Goal: Transaction & Acquisition: Book appointment/travel/reservation

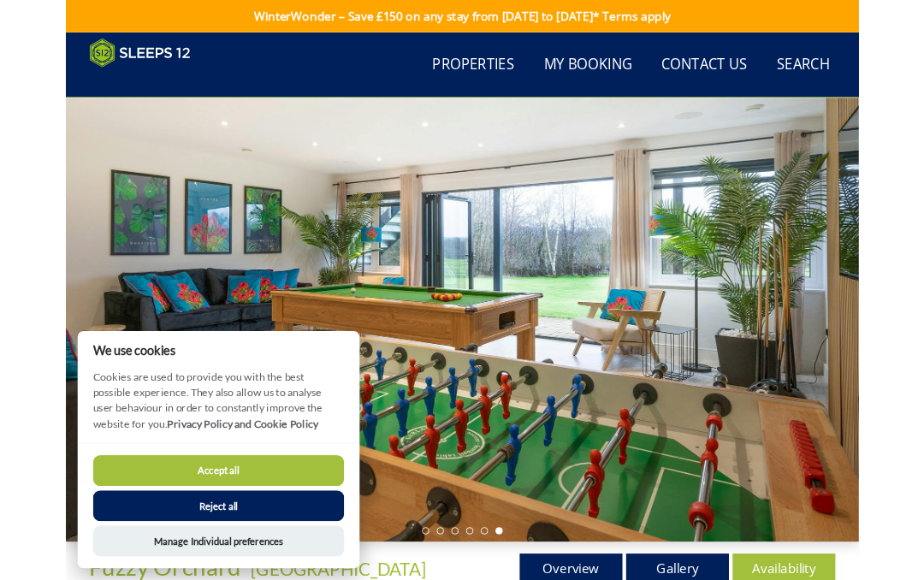
scroll to position [458, 0]
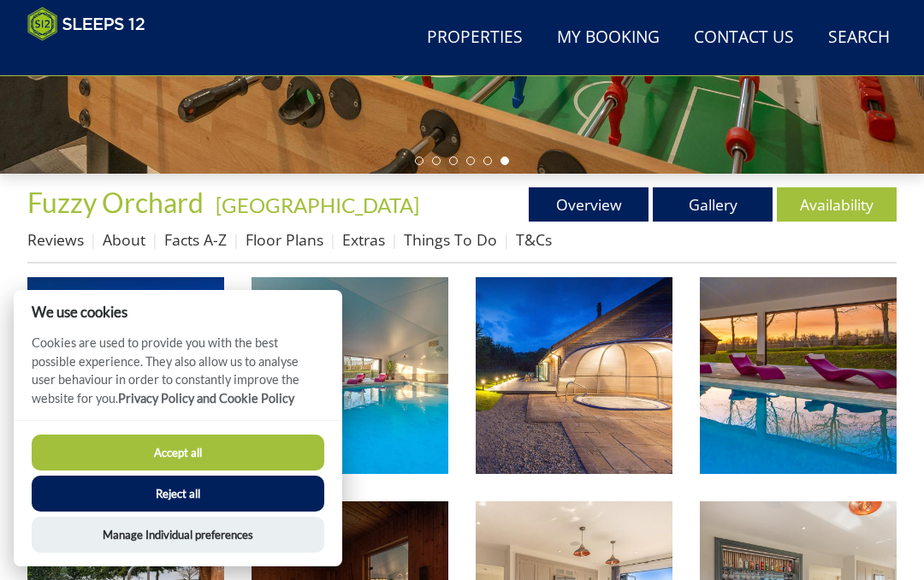
click at [730, 210] on link "Gallery" at bounding box center [713, 204] width 120 height 34
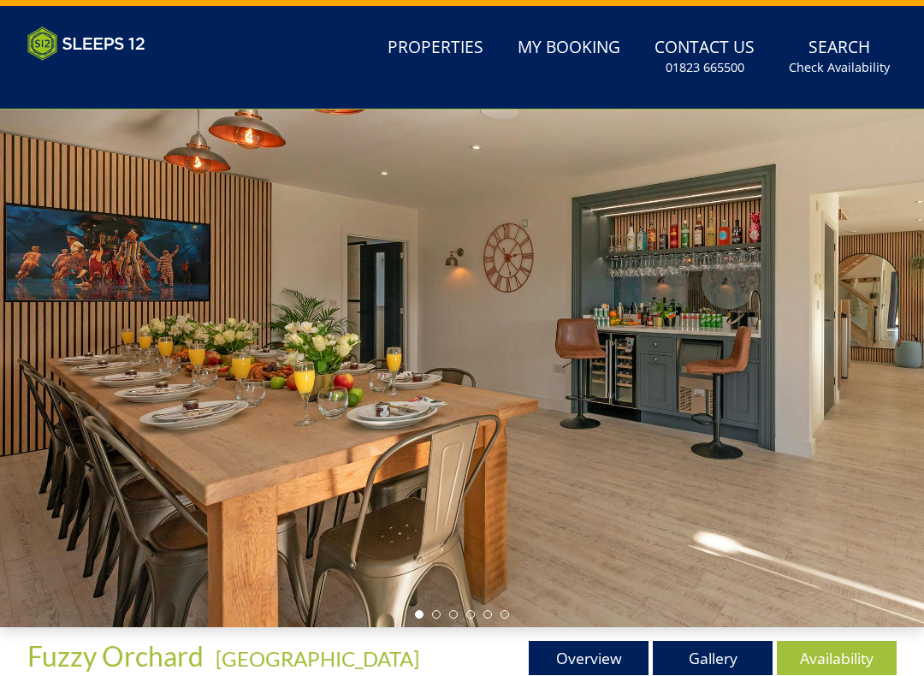
scroll to position [30, 0]
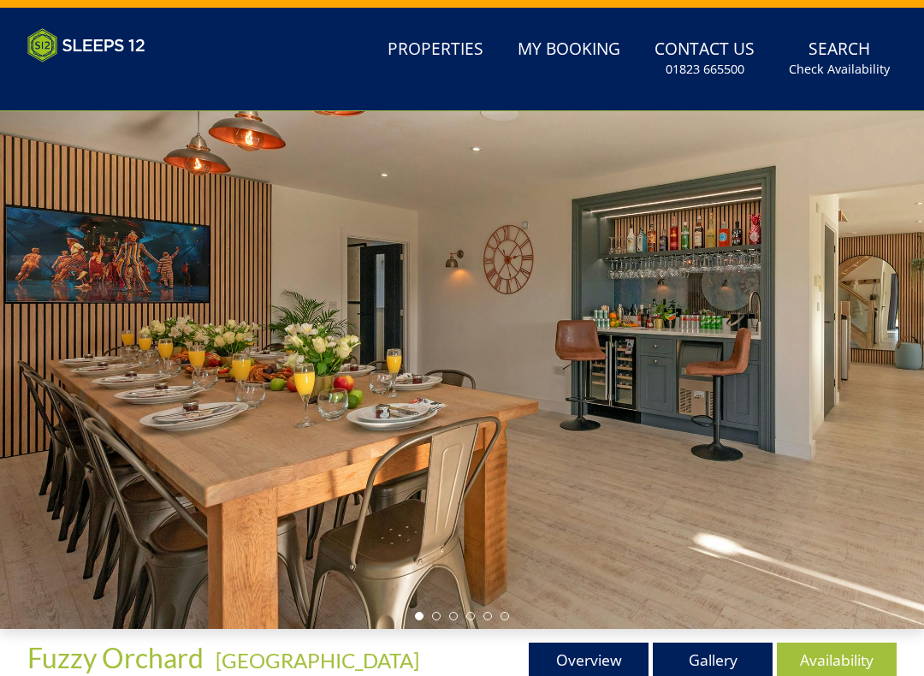
click at [709, 352] on div at bounding box center [462, 369] width 924 height 517
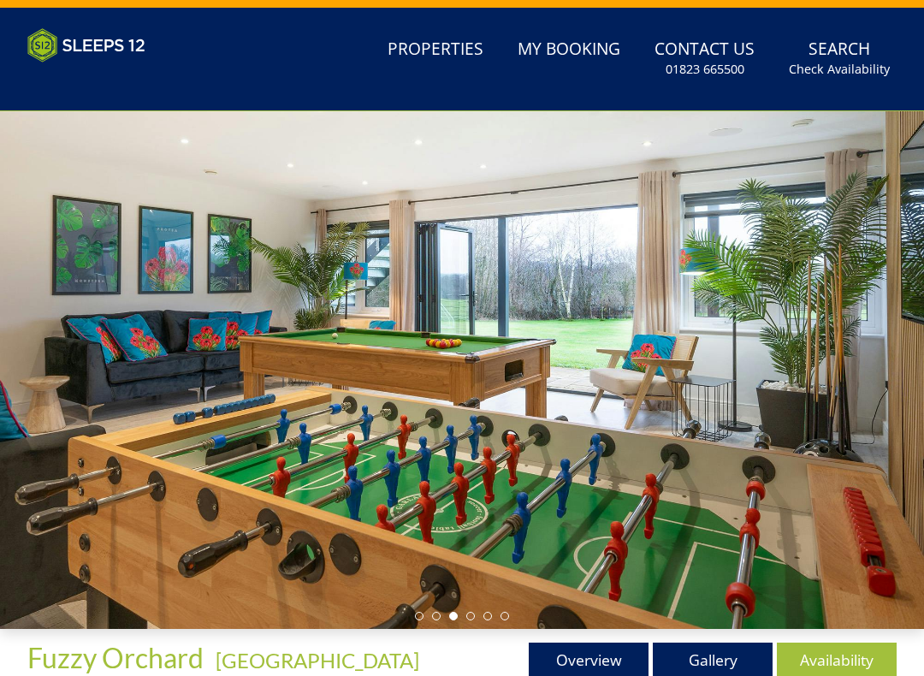
click at [724, 670] on link "Gallery" at bounding box center [713, 659] width 120 height 34
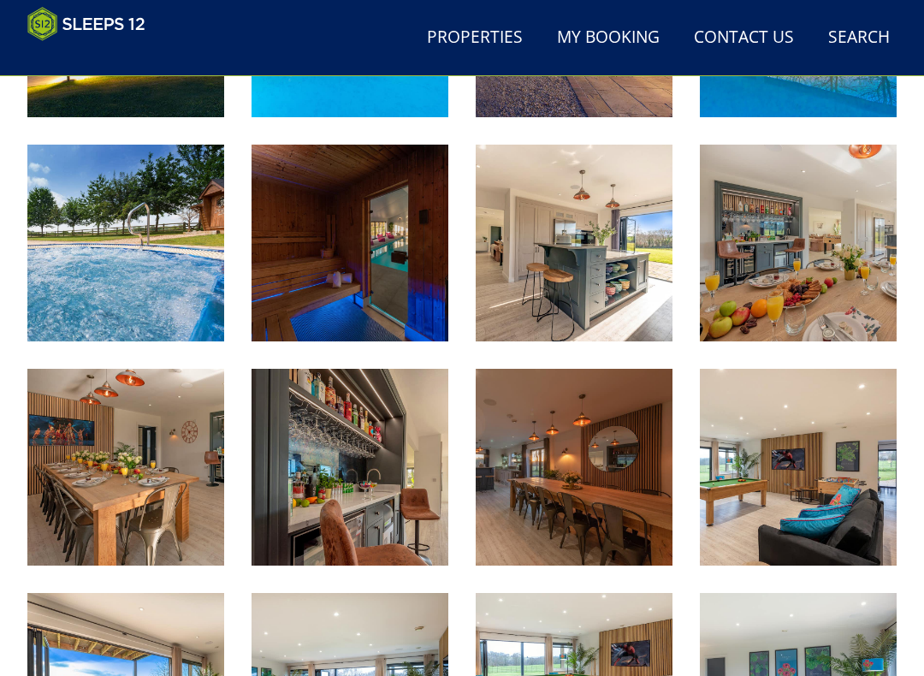
scroll to position [814, 0]
click at [401, 495] on img at bounding box center [349, 467] width 197 height 197
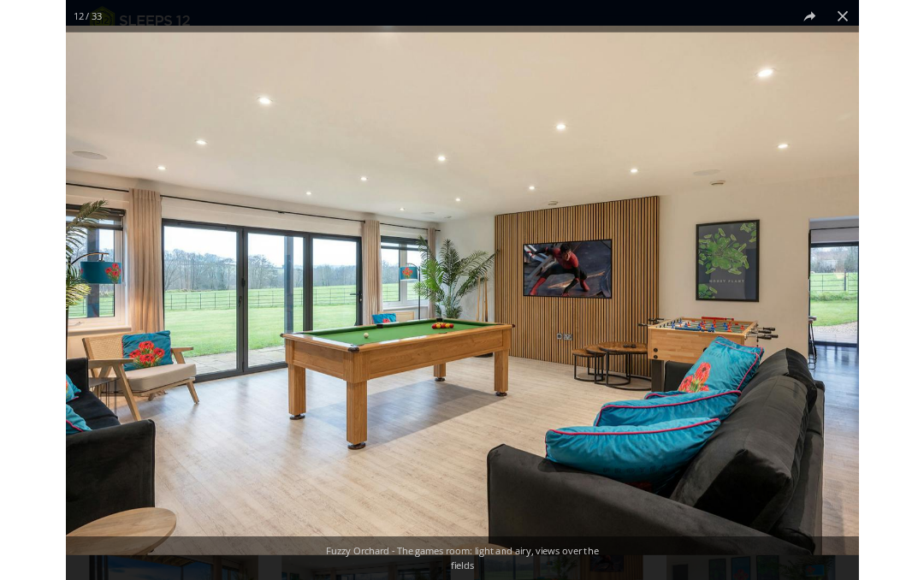
scroll to position [862, 0]
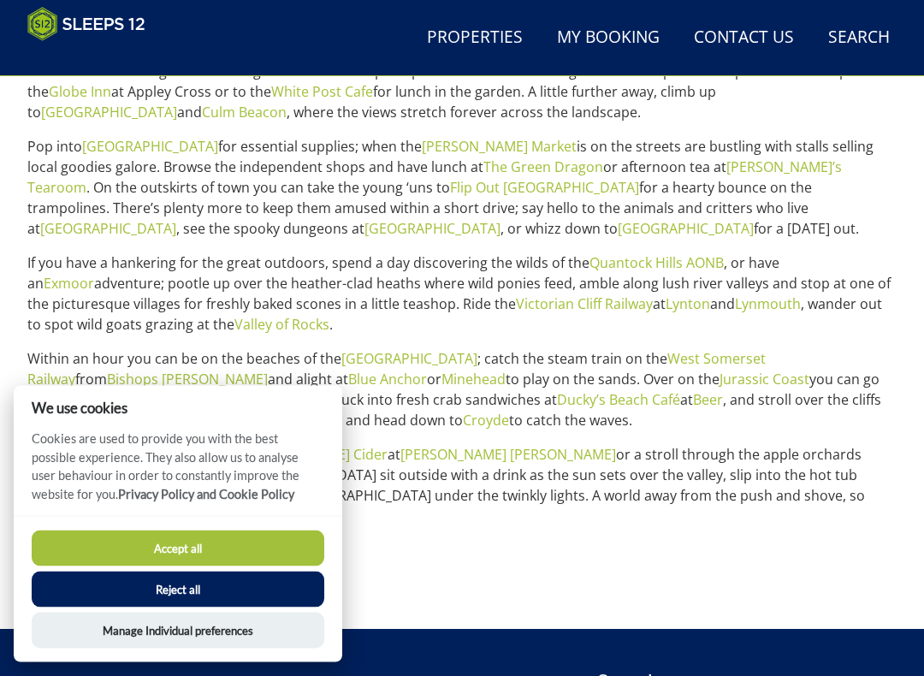
scroll to position [901, 0]
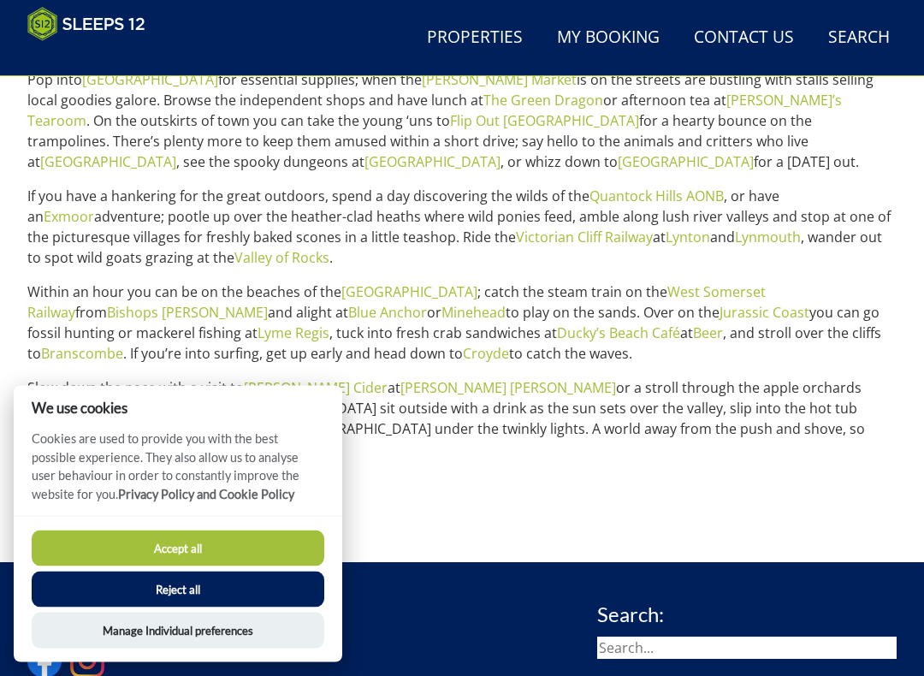
click at [237, 545] on button "Accept all" at bounding box center [178, 548] width 293 height 36
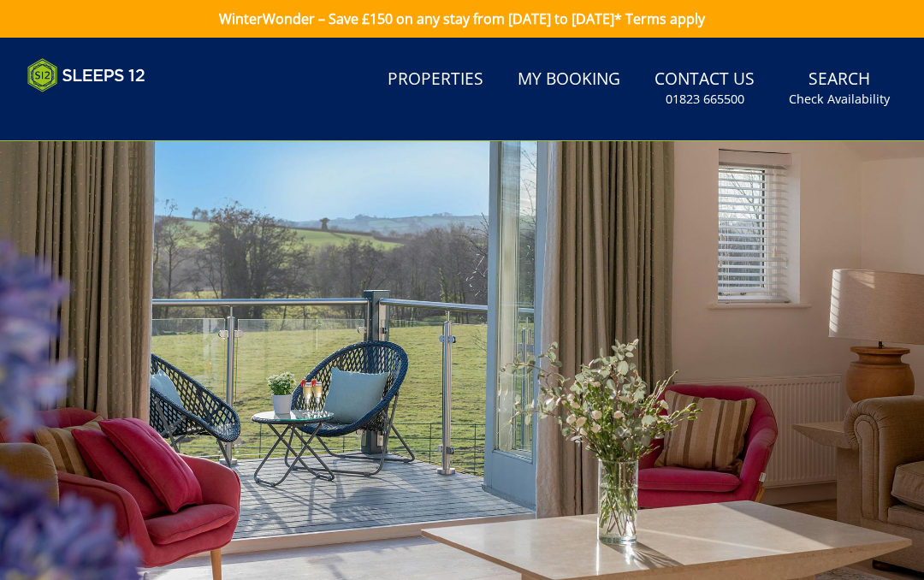
click at [860, 87] on link "Search Check Availability" at bounding box center [839, 89] width 115 height 56
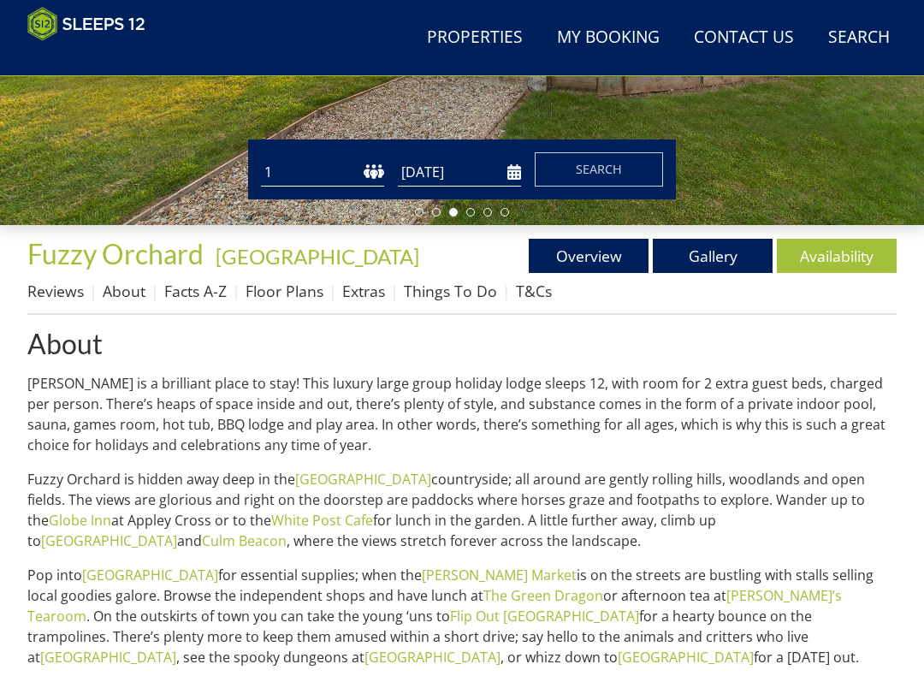
scroll to position [506, 0]
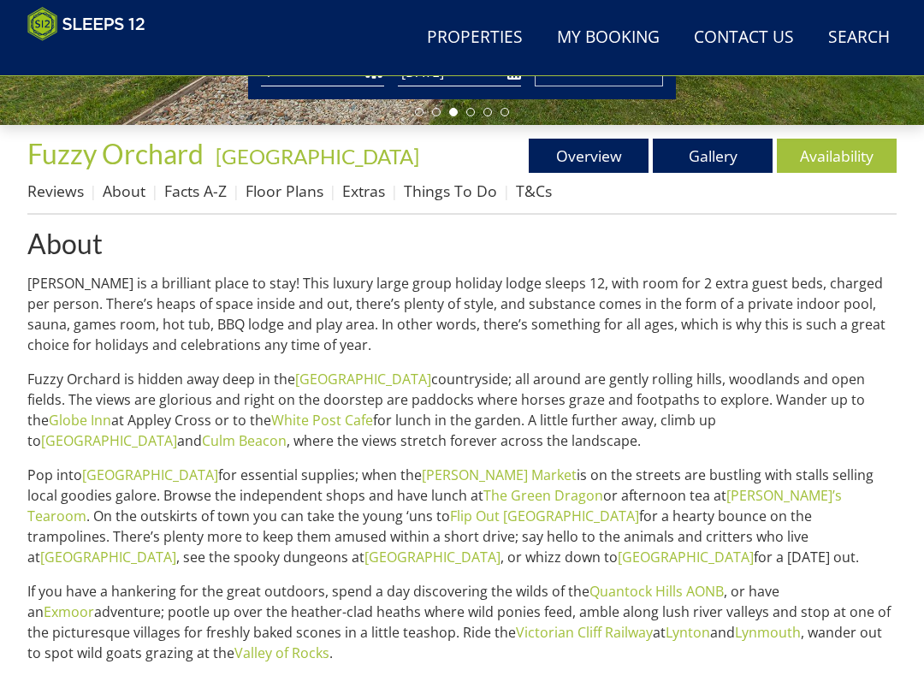
click at [836, 153] on link "Availability" at bounding box center [837, 156] width 120 height 34
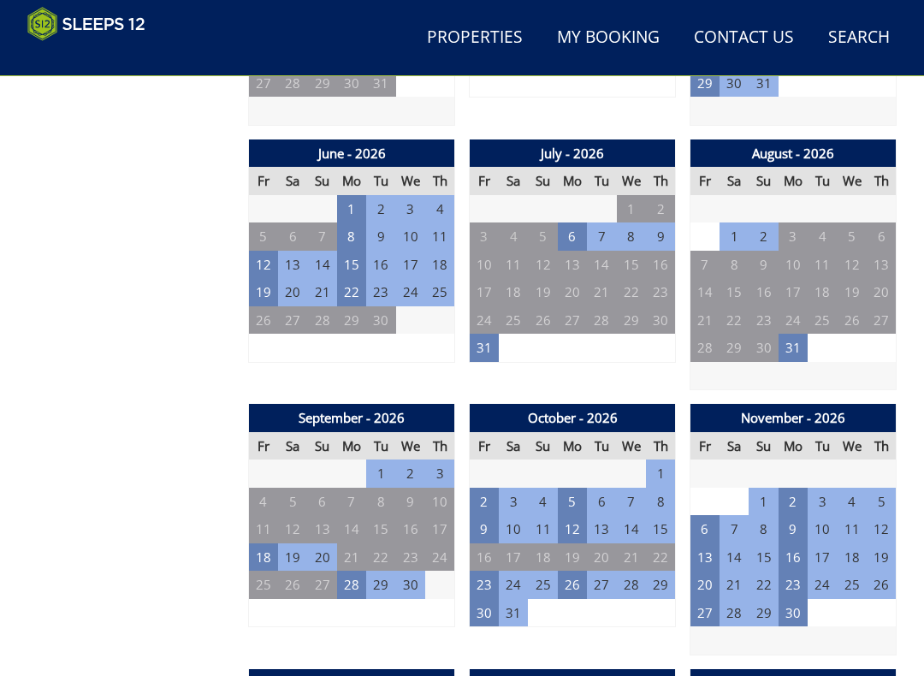
scroll to position [1390, 0]
click at [486, 570] on td "23" at bounding box center [484, 584] width 29 height 28
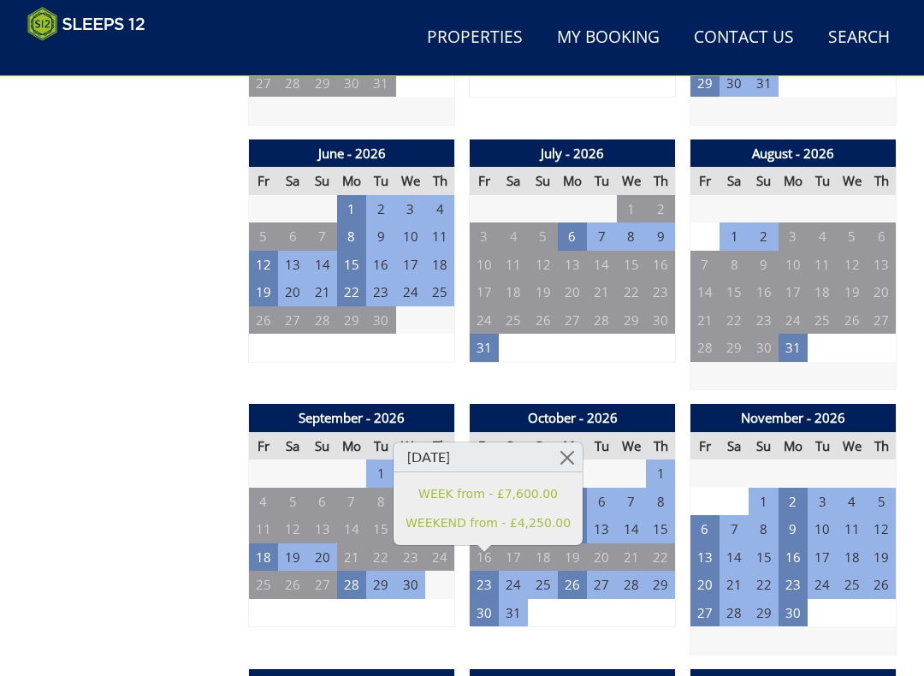
click at [723, 462] on td "24" at bounding box center [733, 473] width 29 height 28
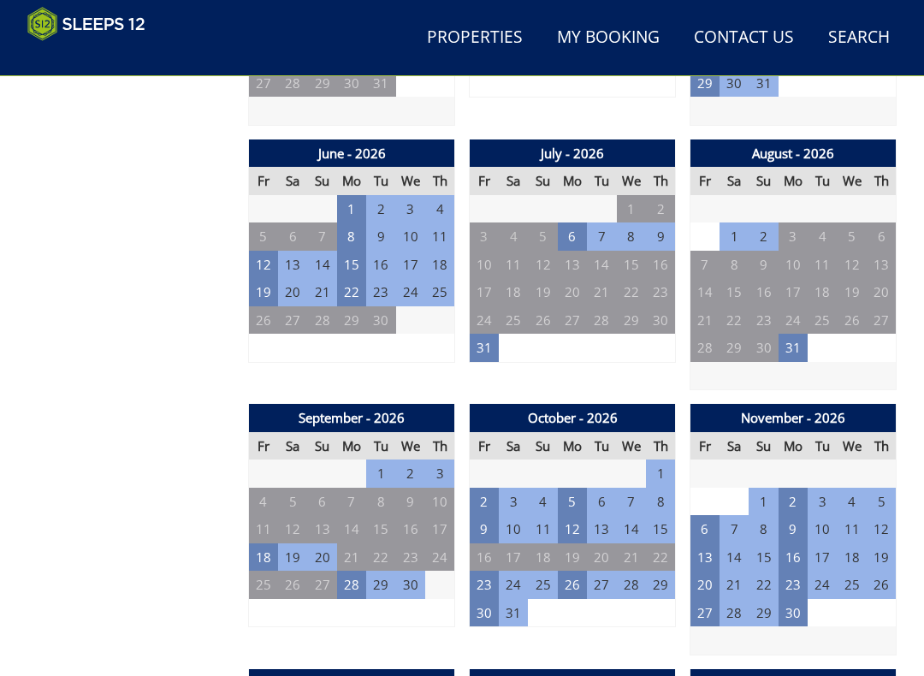
click at [482, 516] on td "9" at bounding box center [484, 529] width 29 height 28
